Goal: Obtain resource: Download file/media

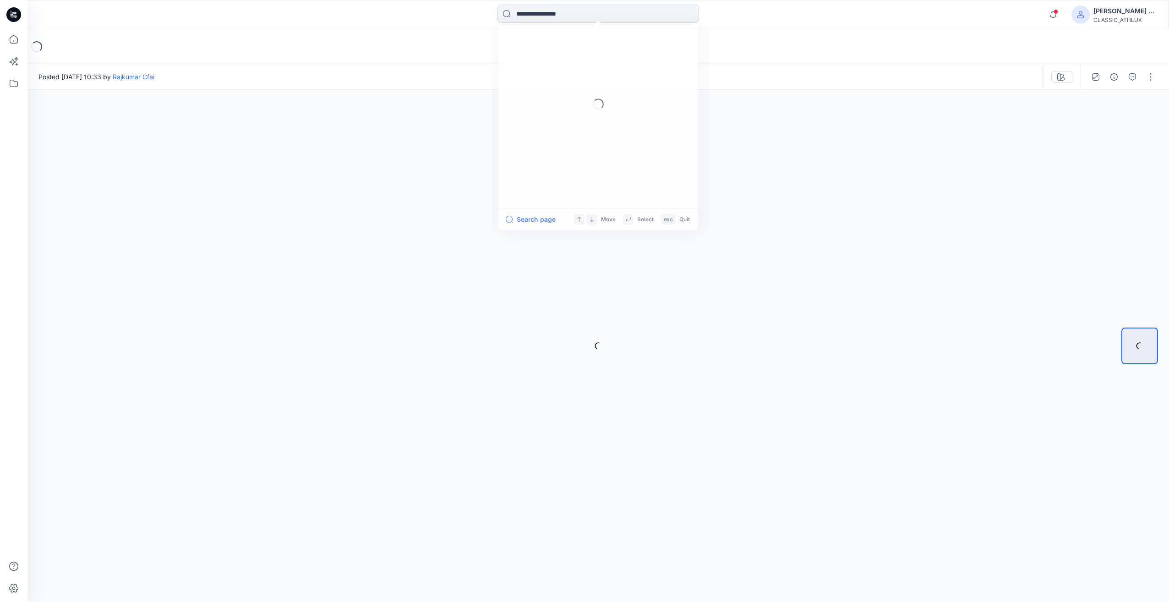
click at [529, 16] on input at bounding box center [598, 14] width 202 height 18
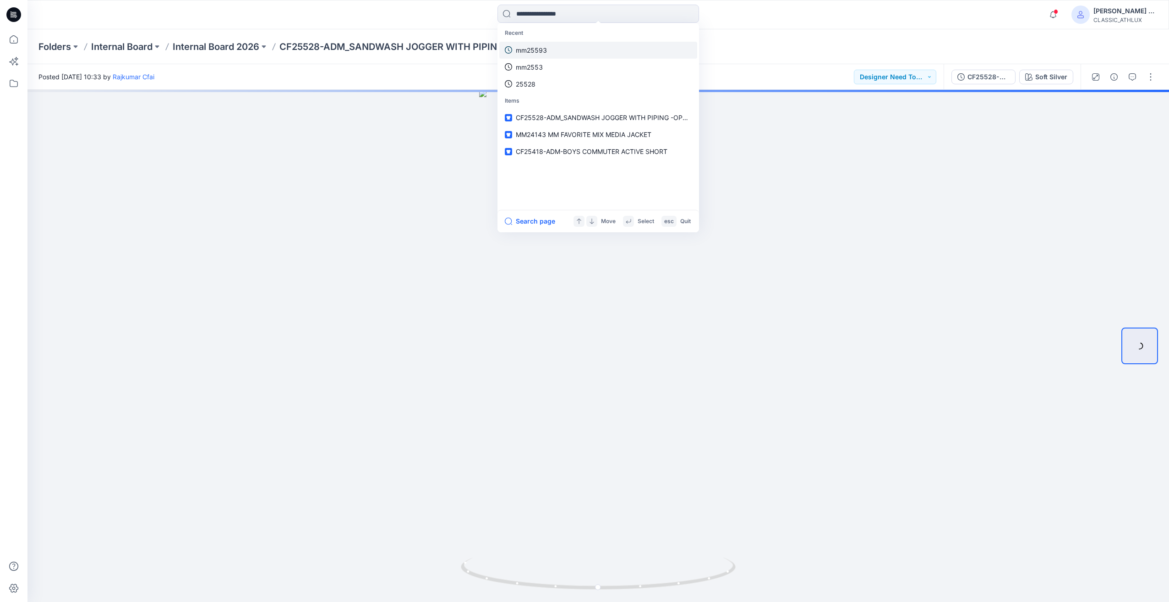
click at [541, 53] on p "mm25593" at bounding box center [531, 50] width 31 height 10
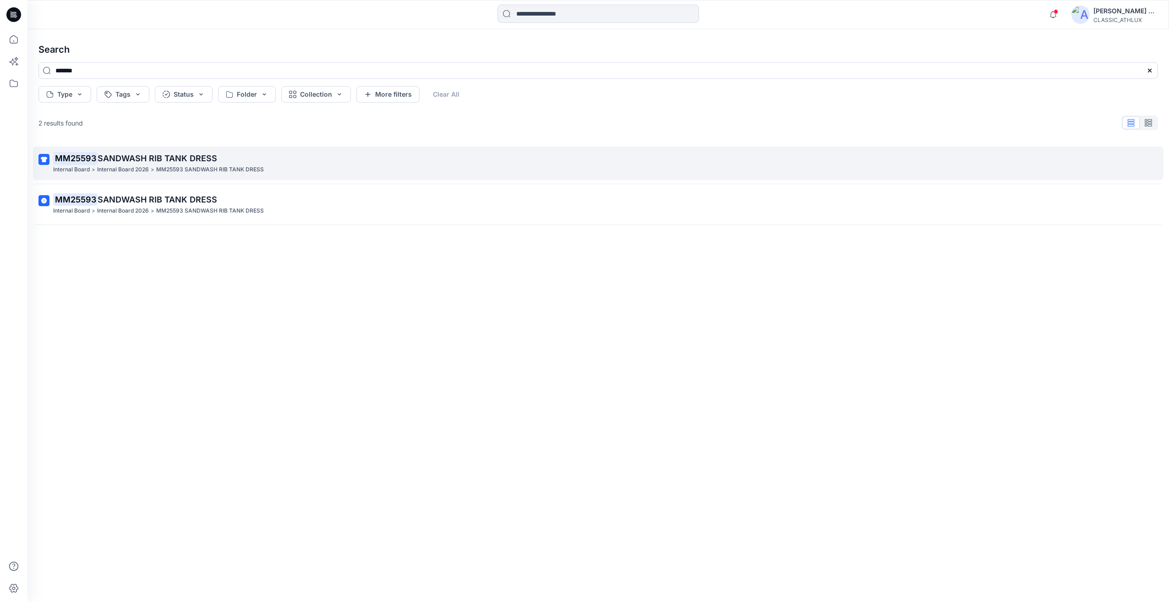
click at [134, 173] on p "Internal Board 2026" at bounding box center [123, 170] width 52 height 10
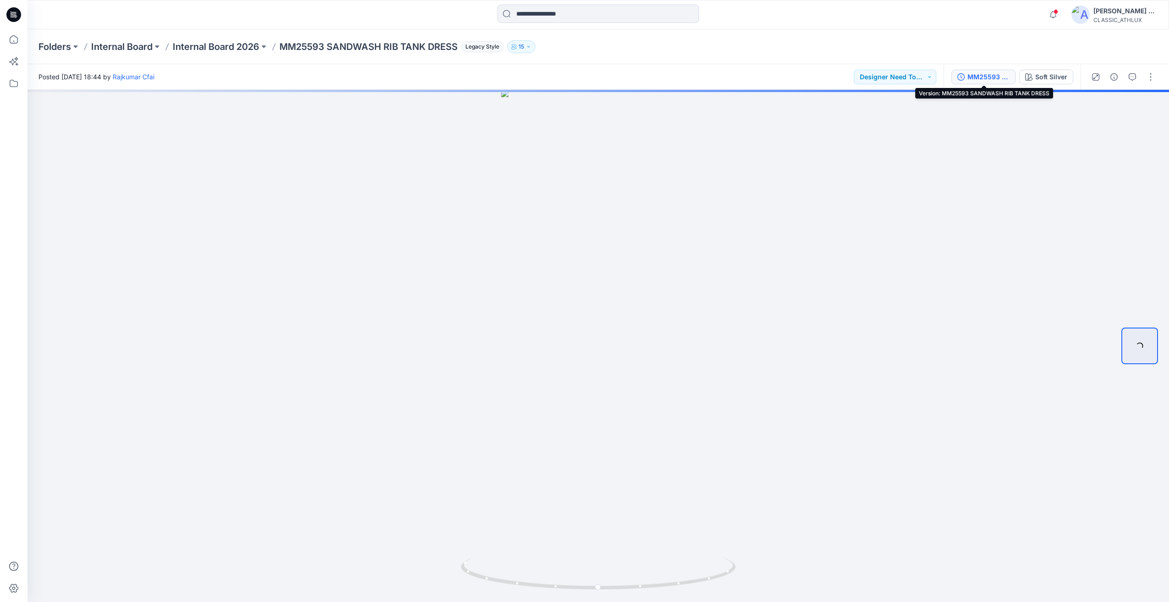
click at [996, 79] on div "MM25593 SANDWASH RIB TANK DRESS" at bounding box center [988, 77] width 42 height 10
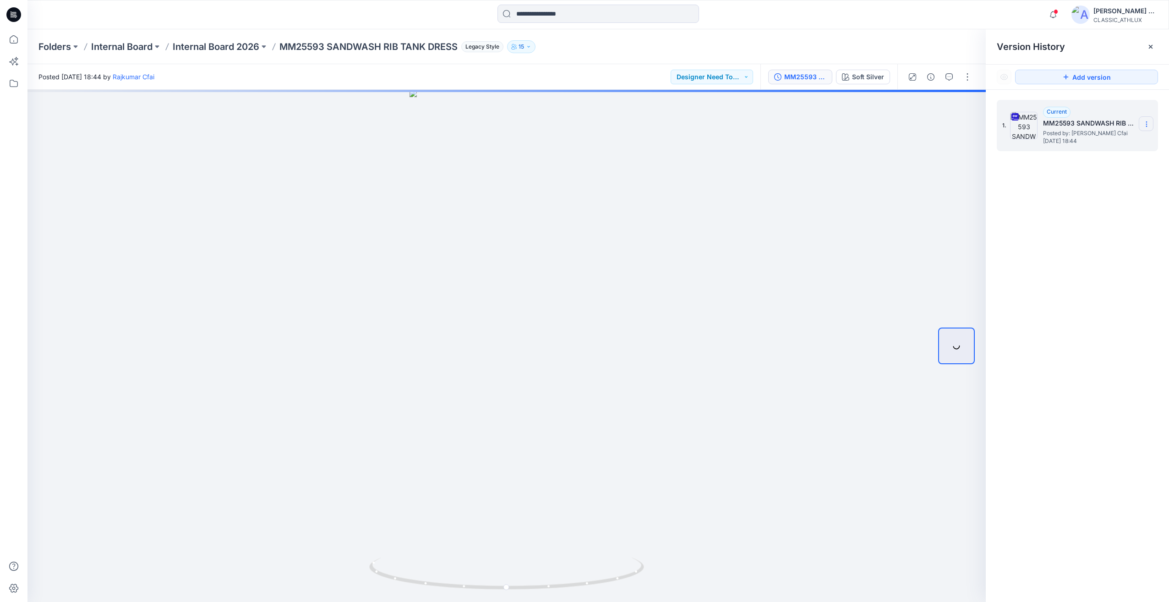
click at [1143, 121] on icon at bounding box center [1146, 123] width 7 height 7
click at [1106, 144] on span "Download Source BW File" at bounding box center [1100, 141] width 76 height 11
drag, startPoint x: 730, startPoint y: 343, endPoint x: 833, endPoint y: 350, distance: 102.4
click at [833, 350] on div at bounding box center [506, 346] width 958 height 512
